Goal: Check status

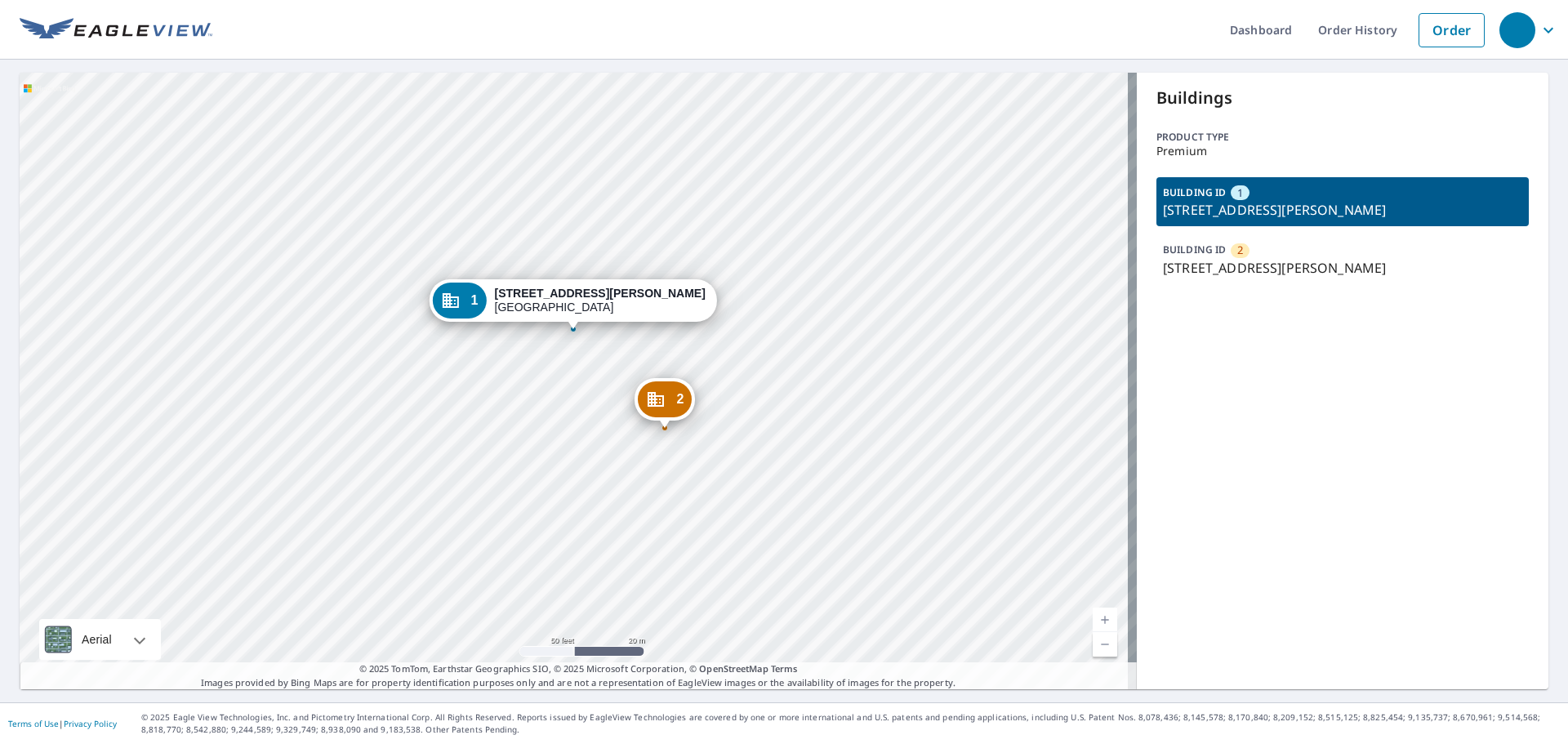
drag, startPoint x: 689, startPoint y: 271, endPoint x: 601, endPoint y: 380, distance: 140.1
click at [601, 380] on div "2 [STREET_ADDRESS][PERSON_NAME] 1 [STREET_ADDRESS][PERSON_NAME]" at bounding box center [578, 380] width 1118 height 617
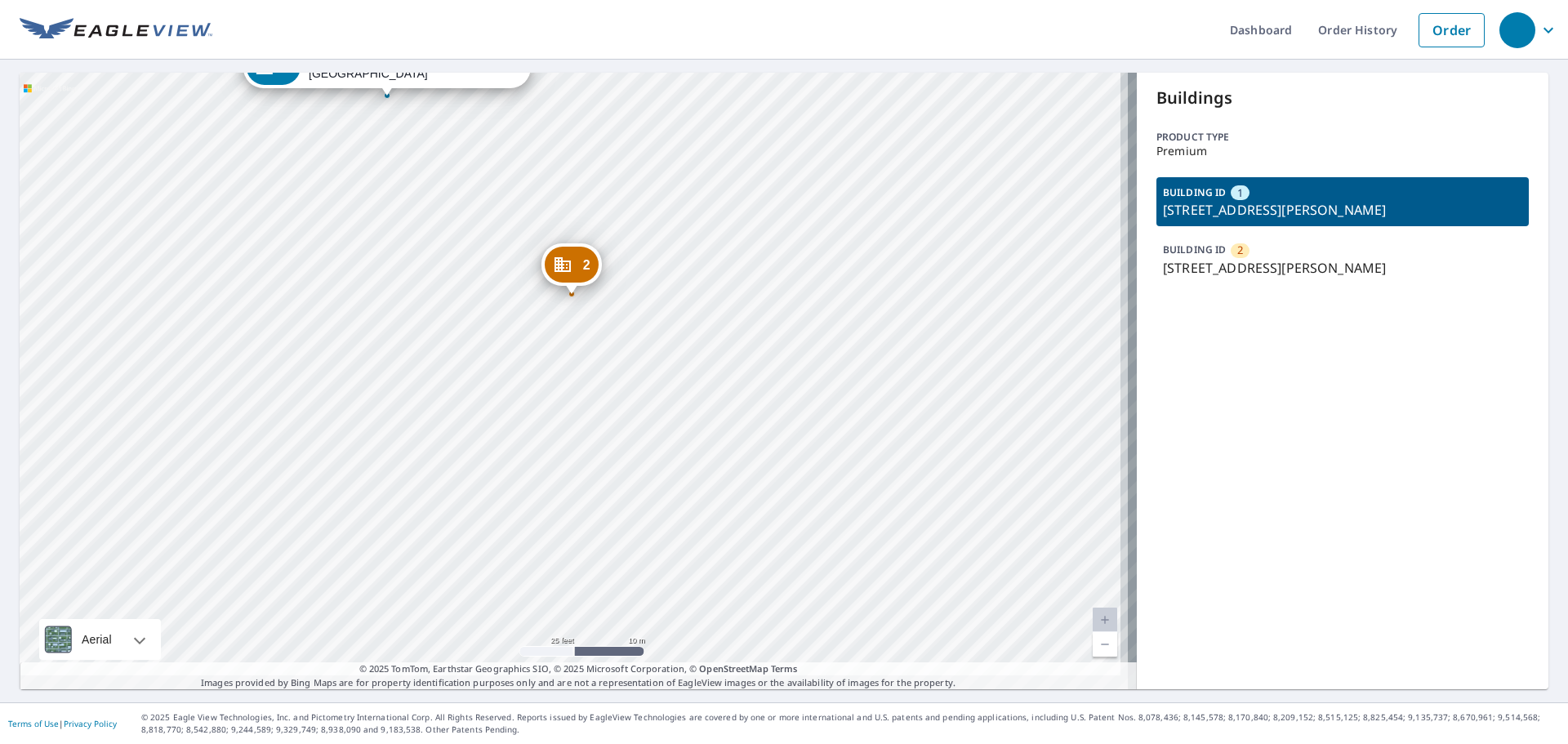
drag, startPoint x: 862, startPoint y: 418, endPoint x: 790, endPoint y: 261, distance: 172.7
click at [790, 261] on div "2 [STREET_ADDRESS][PERSON_NAME] 1 [STREET_ADDRESS][PERSON_NAME]" at bounding box center [578, 380] width 1118 height 617
